Goal: Task Accomplishment & Management: Use online tool/utility

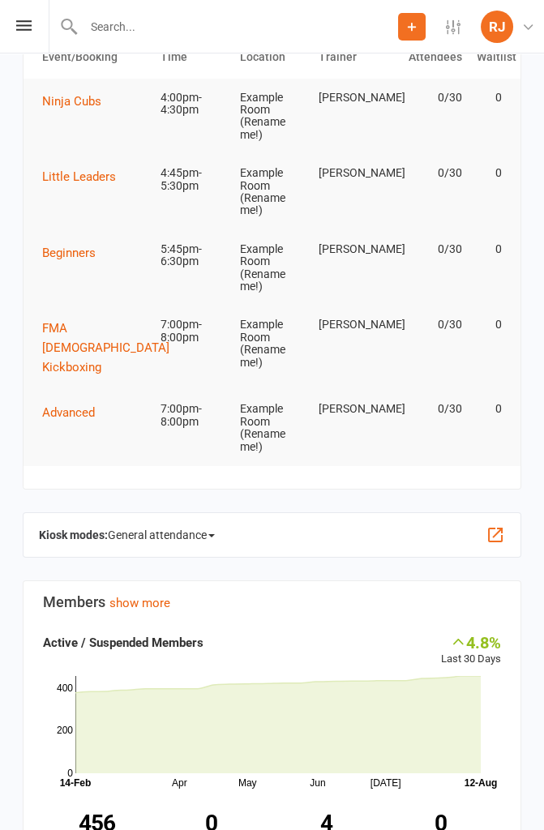
scroll to position [128, 0]
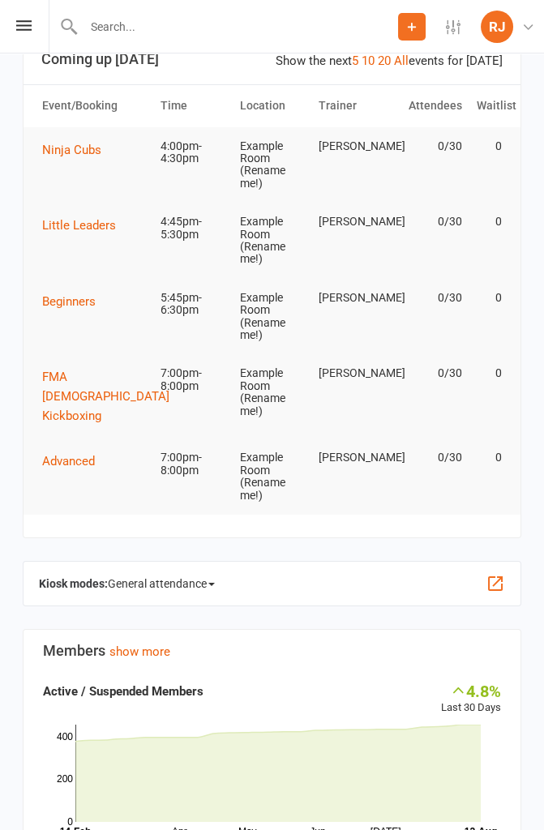
click at [496, 577] on button "button" at bounding box center [494, 583] width 19 height 19
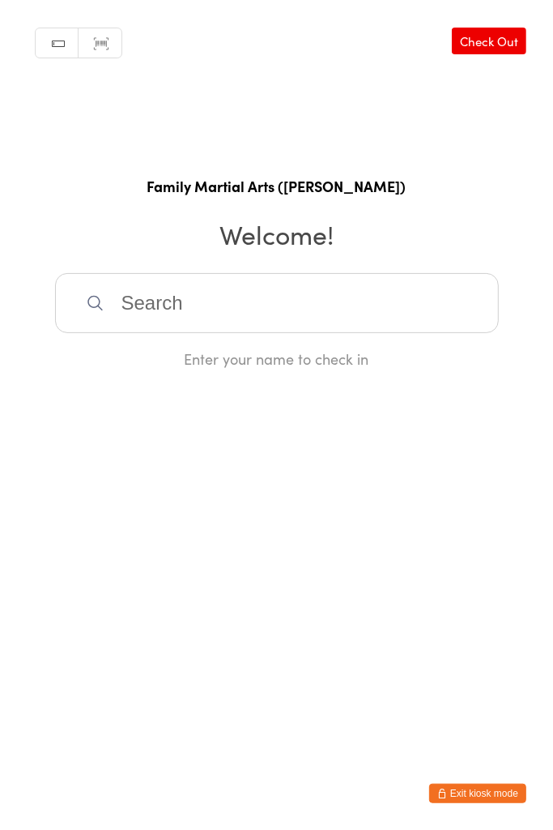
click at [179, 312] on input "search" at bounding box center [277, 303] width 444 height 60
click at [237, 297] on input "search" at bounding box center [277, 303] width 444 height 60
click at [284, 292] on input "search" at bounding box center [277, 303] width 444 height 60
click at [280, 305] on input "search" at bounding box center [277, 303] width 444 height 60
click at [364, 601] on html "You have now entered Kiosk Mode. Members will be able to check themselves in us…" at bounding box center [276, 415] width 553 height 830
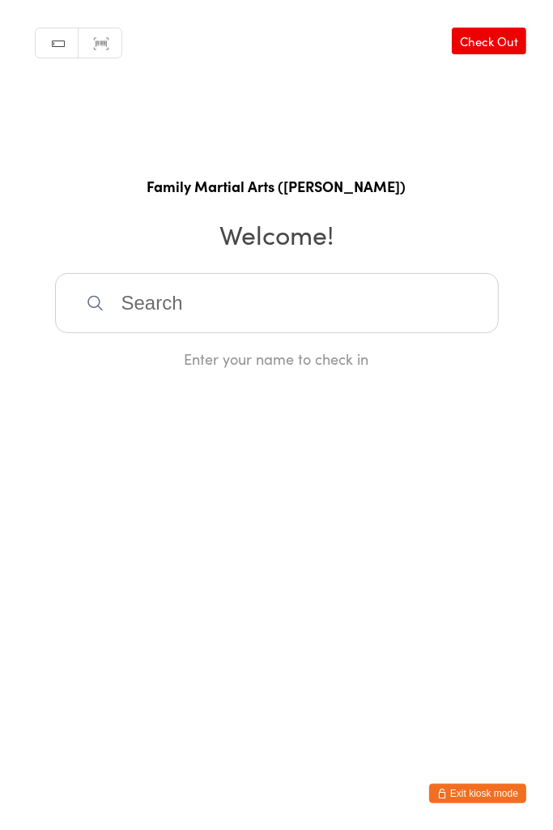
click at [369, 604] on html "You have now entered Kiosk Mode. Members will be able to check themselves in us…" at bounding box center [276, 415] width 553 height 830
click at [336, 296] on input "search" at bounding box center [277, 303] width 444 height 60
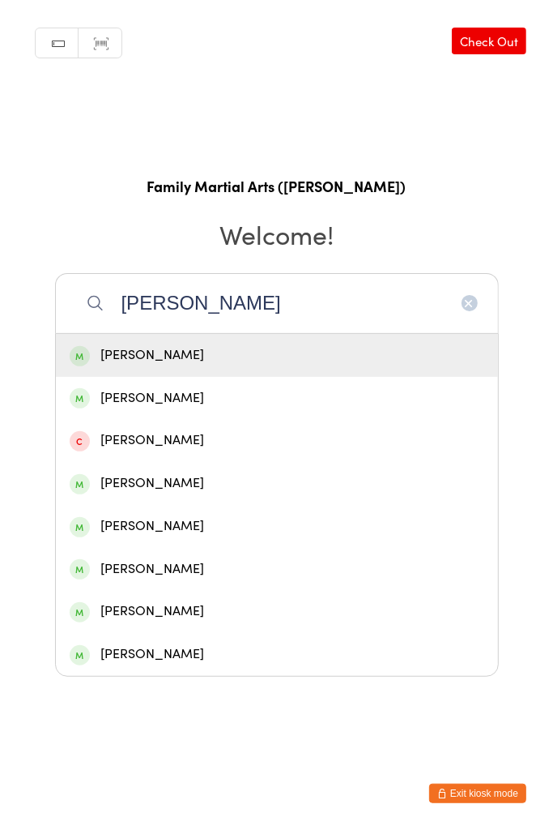
type input "Arthur"
click at [314, 356] on div "Arthur Jones" at bounding box center [277, 355] width 415 height 22
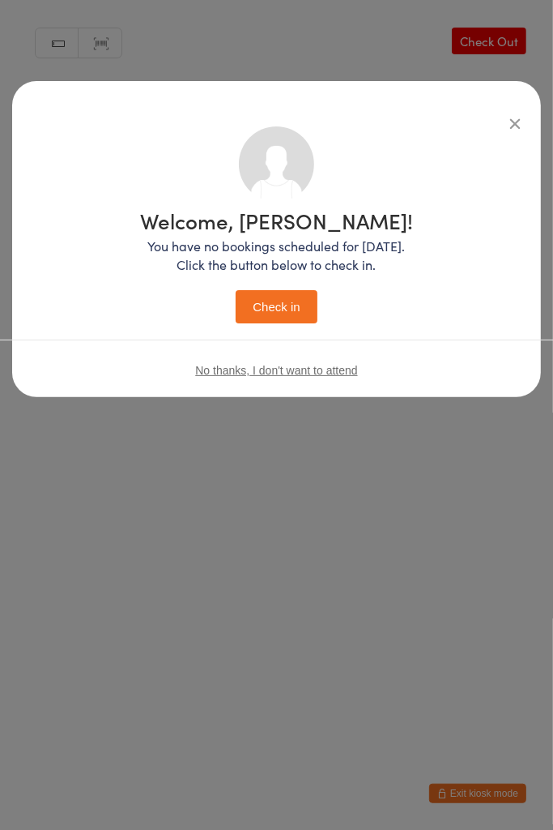
click at [298, 316] on button "Check in" at bounding box center [276, 306] width 81 height 33
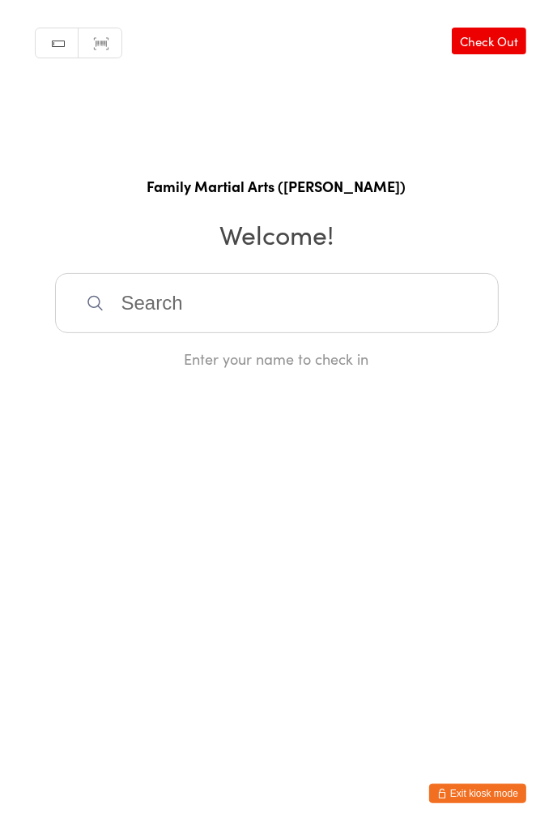
click at [138, 291] on input "search" at bounding box center [277, 303] width 444 height 60
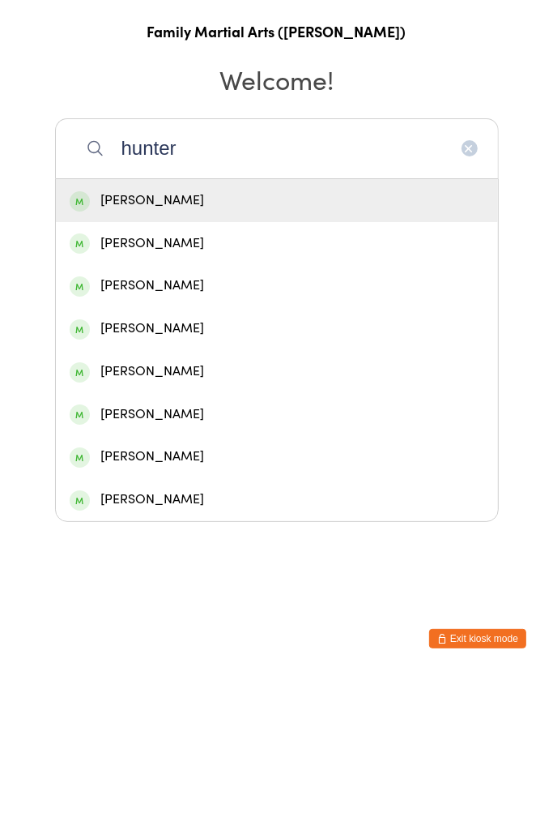
type input "hunter"
click at [105, 540] on div "Hunter Grainey" at bounding box center [277, 526] width 442 height 43
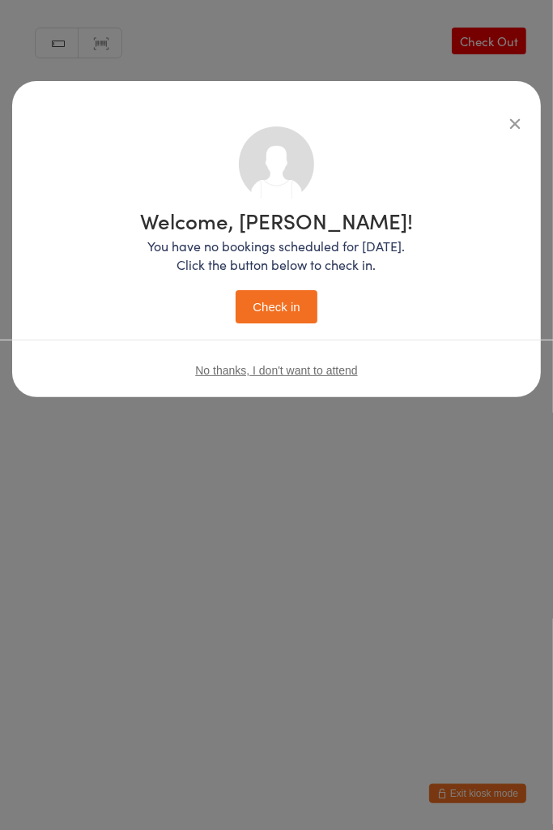
scroll to position [0, 3]
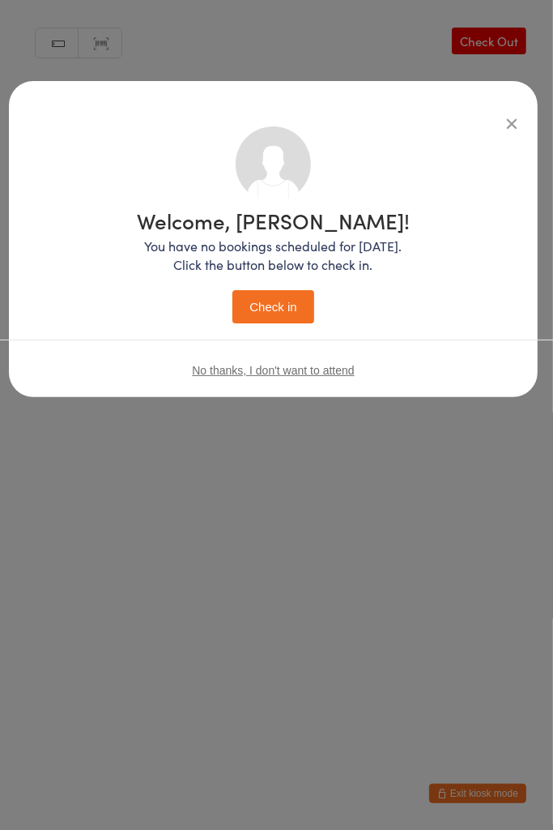
click at [281, 305] on button "Check in" at bounding box center [273, 306] width 81 height 33
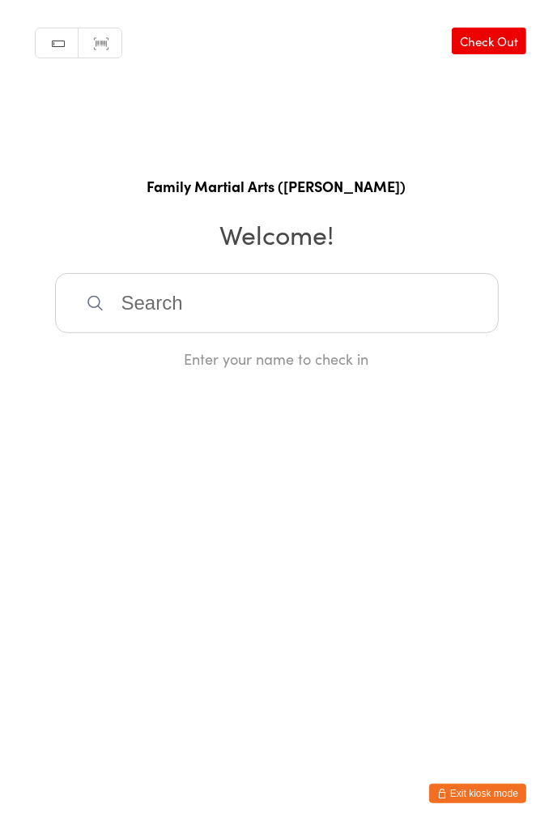
click at [226, 322] on input "search" at bounding box center [277, 303] width 444 height 60
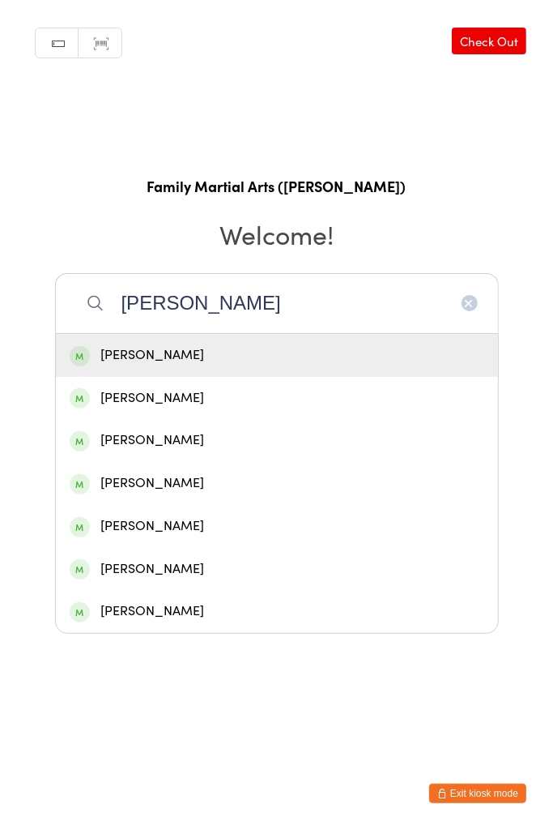
type input "leo"
click at [224, 355] on div "Leo Bibby" at bounding box center [277, 355] width 415 height 22
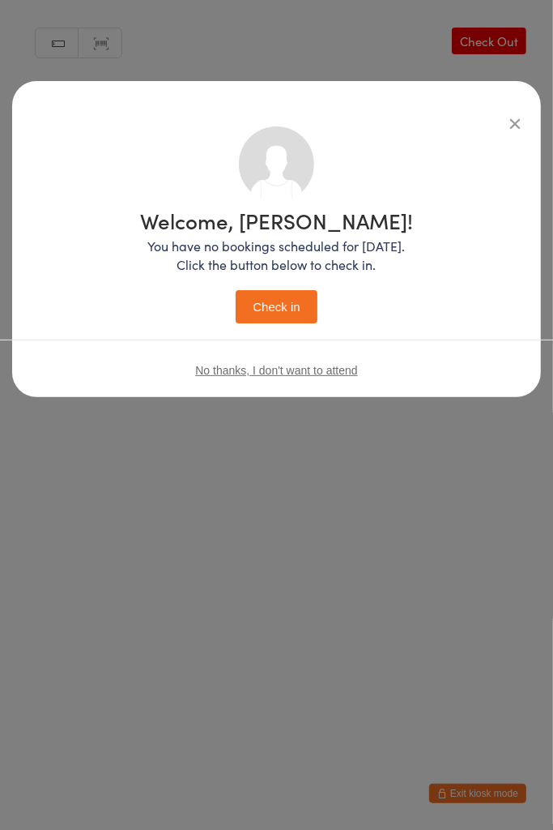
click at [284, 308] on button "Check in" at bounding box center [276, 306] width 81 height 33
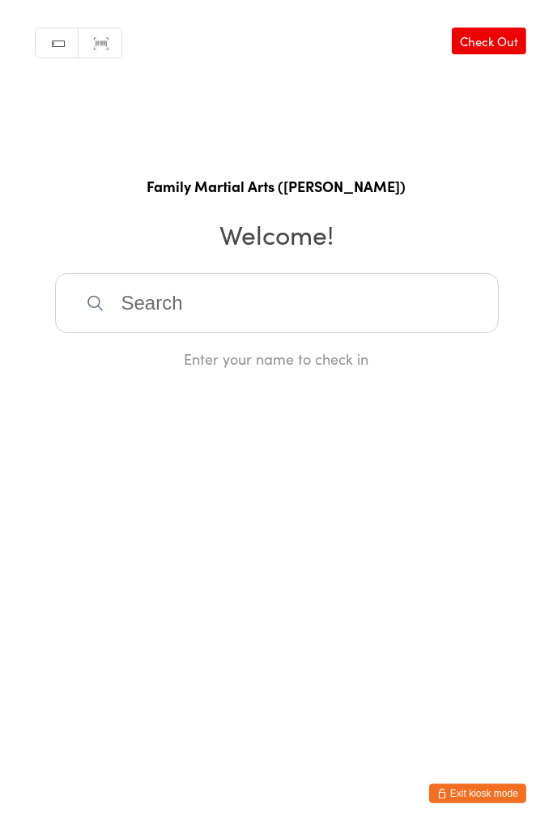
click at [383, 293] on input "search" at bounding box center [277, 303] width 444 height 60
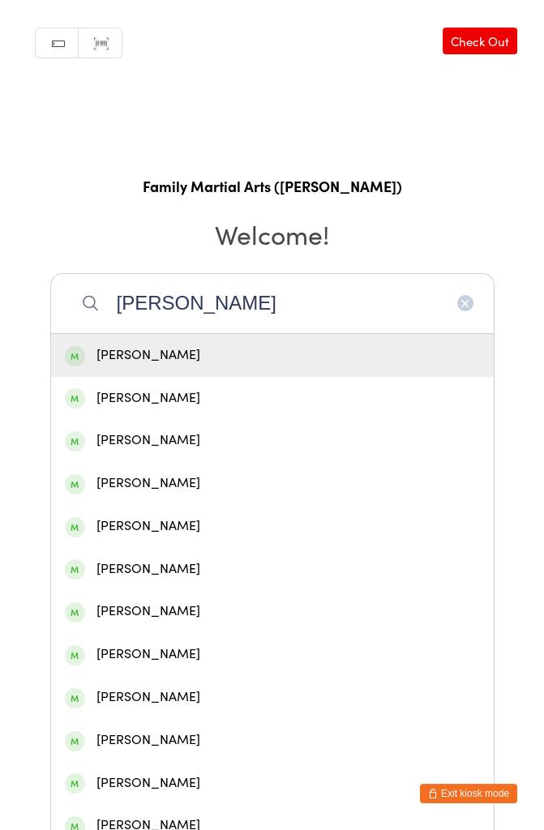
type input "isaac del"
click at [243, 353] on div "Isaac Delaney" at bounding box center [272, 355] width 415 height 22
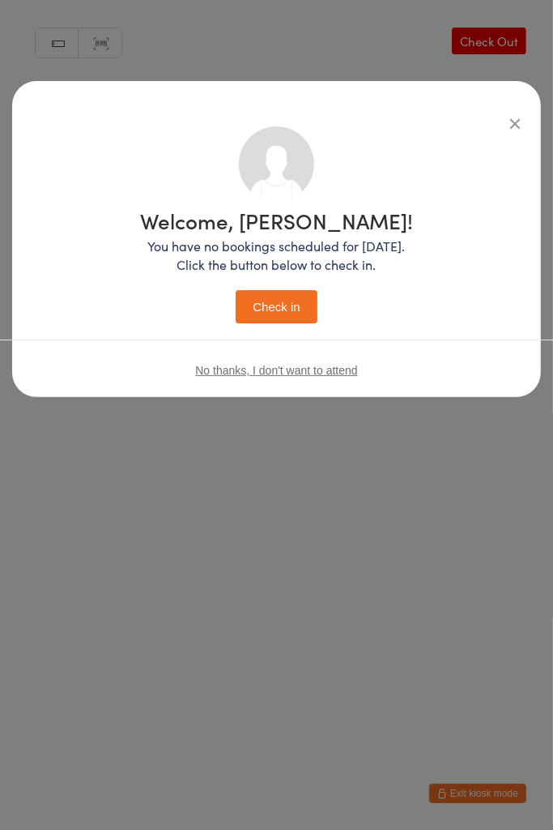
click at [279, 307] on button "Check in" at bounding box center [276, 306] width 81 height 33
